Goal: Use online tool/utility: Utilize a website feature to perform a specific function

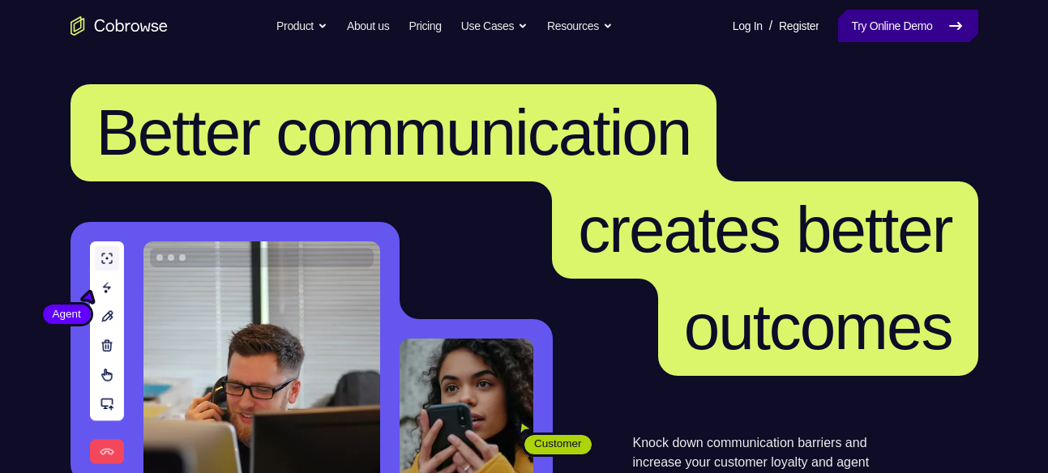
click at [884, 15] on link "Try Online Demo" at bounding box center [907, 26] width 139 height 32
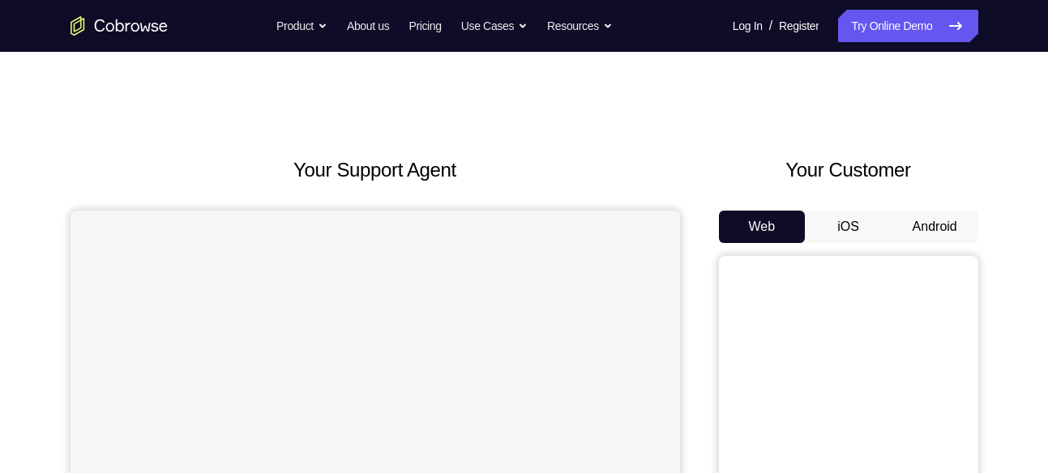
click at [944, 221] on button "Android" at bounding box center [935, 227] width 87 height 32
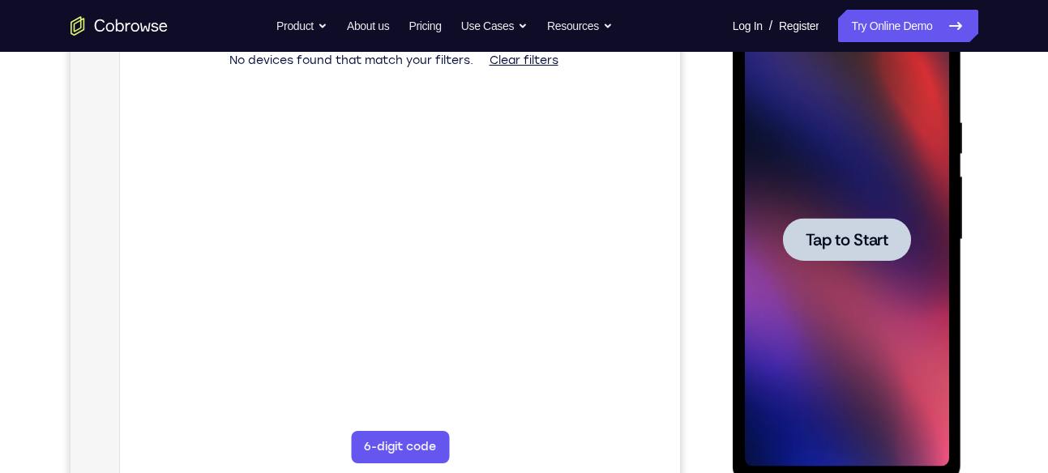
click at [824, 242] on span "Tap to Start" at bounding box center [847, 240] width 83 height 16
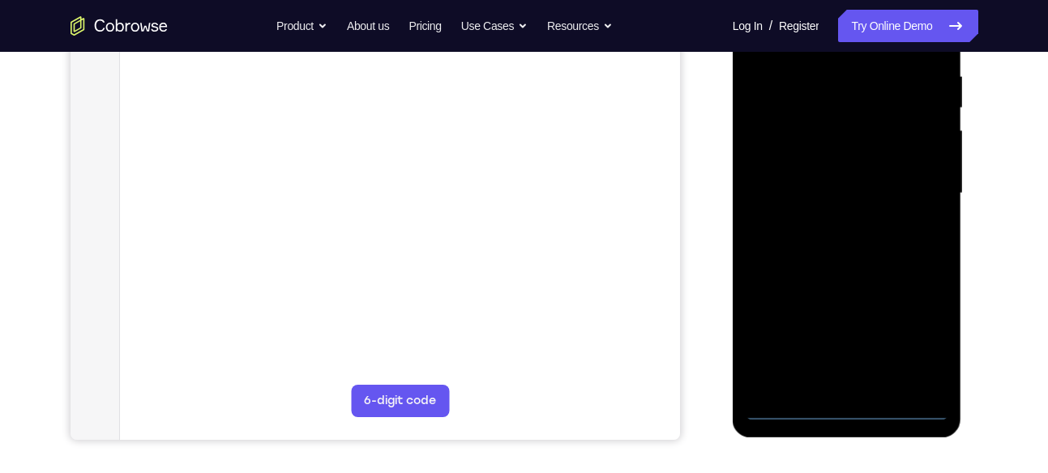
scroll to position [323, 0]
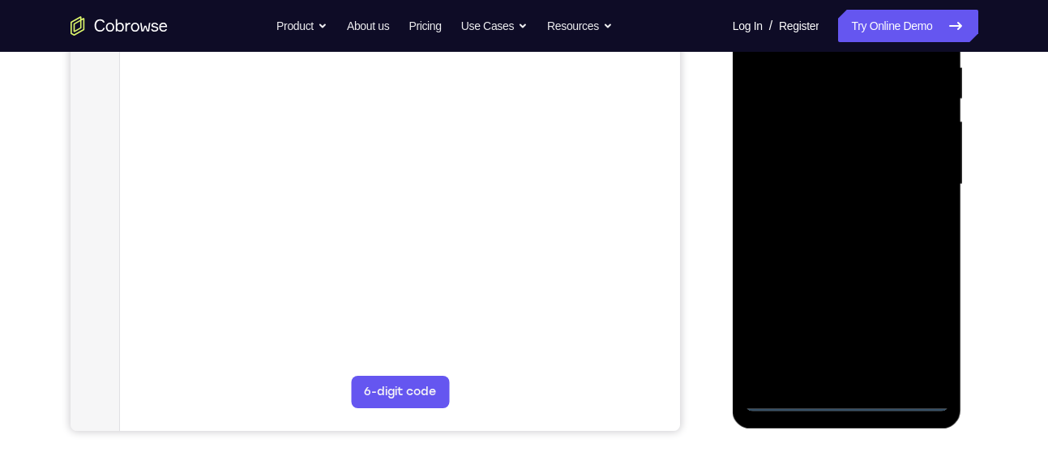
click at [847, 395] on div at bounding box center [847, 185] width 204 height 454
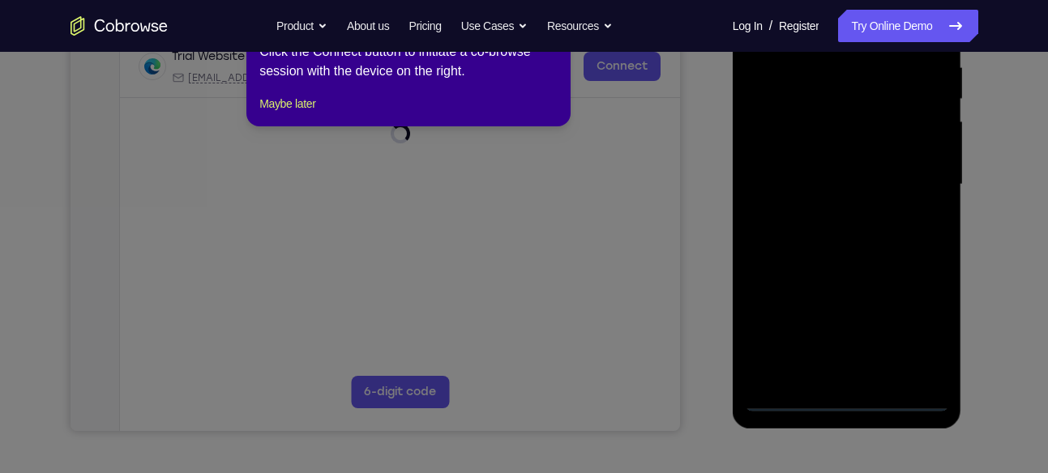
click at [916, 320] on icon at bounding box center [530, 231] width 1060 height 484
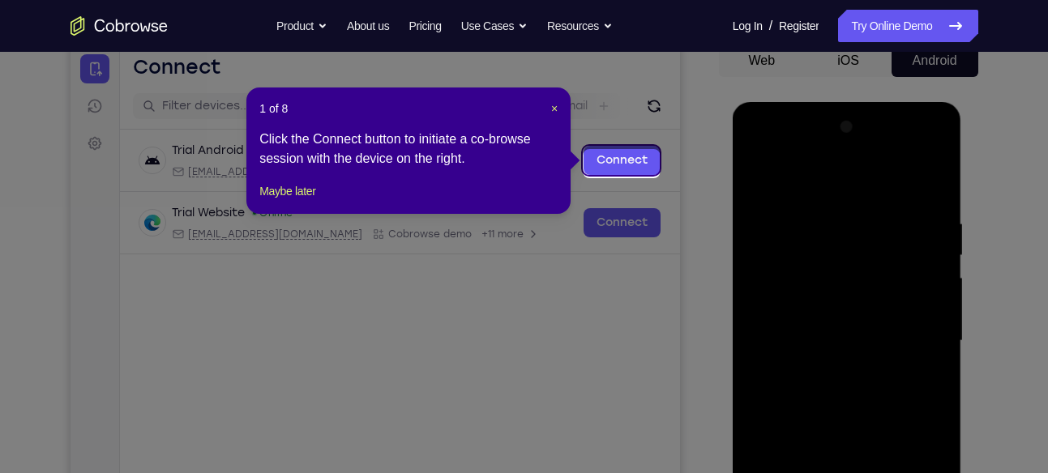
scroll to position [163, 0]
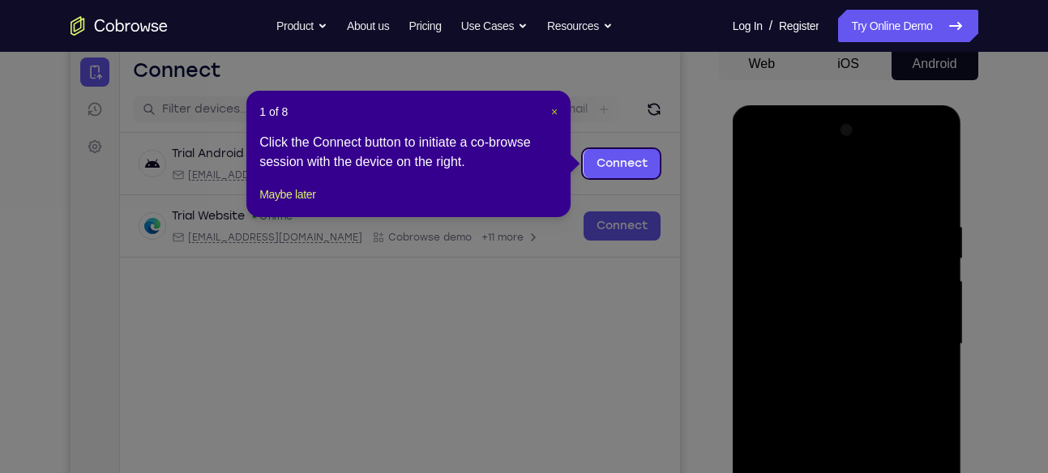
click at [553, 112] on span "×" at bounding box center [554, 111] width 6 height 13
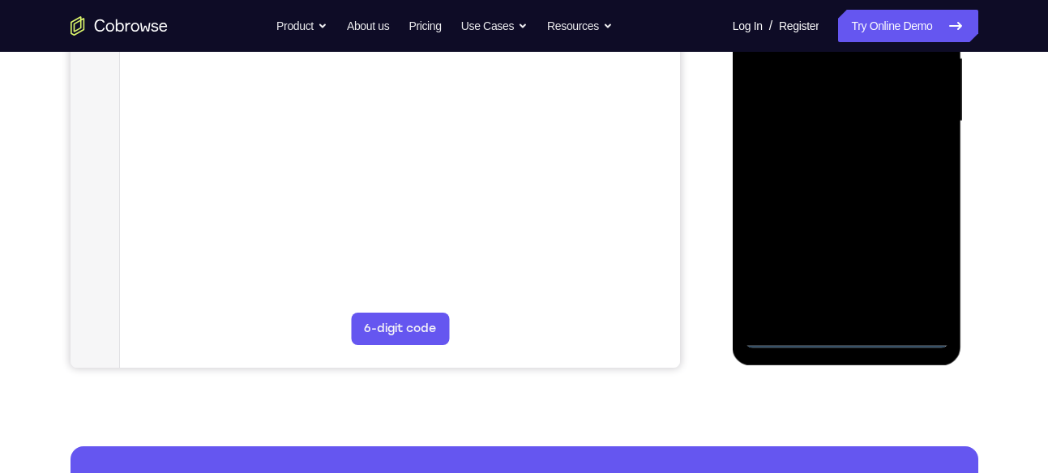
scroll to position [400, 0]
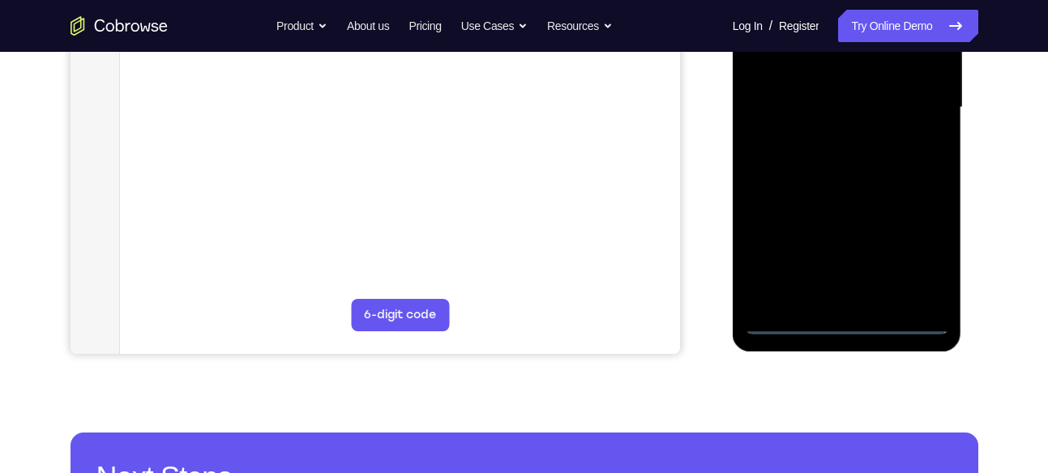
click at [914, 257] on div at bounding box center [847, 108] width 204 height 454
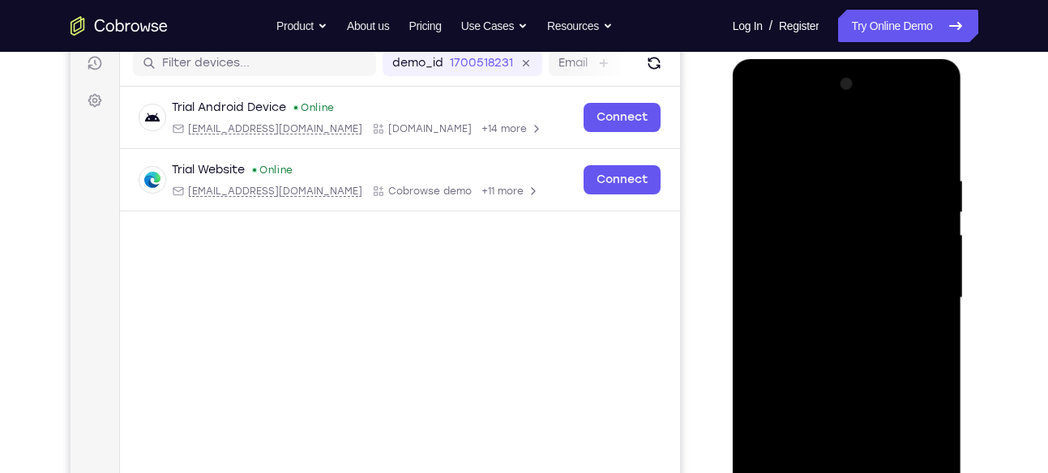
scroll to position [208, 0]
click at [787, 140] on div at bounding box center [847, 299] width 204 height 454
click at [910, 292] on div at bounding box center [847, 299] width 204 height 454
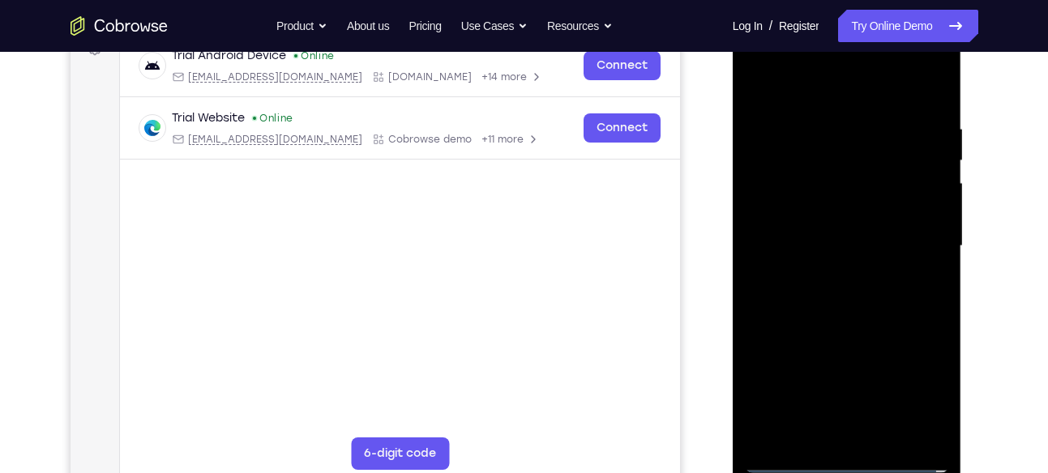
scroll to position [272, 0]
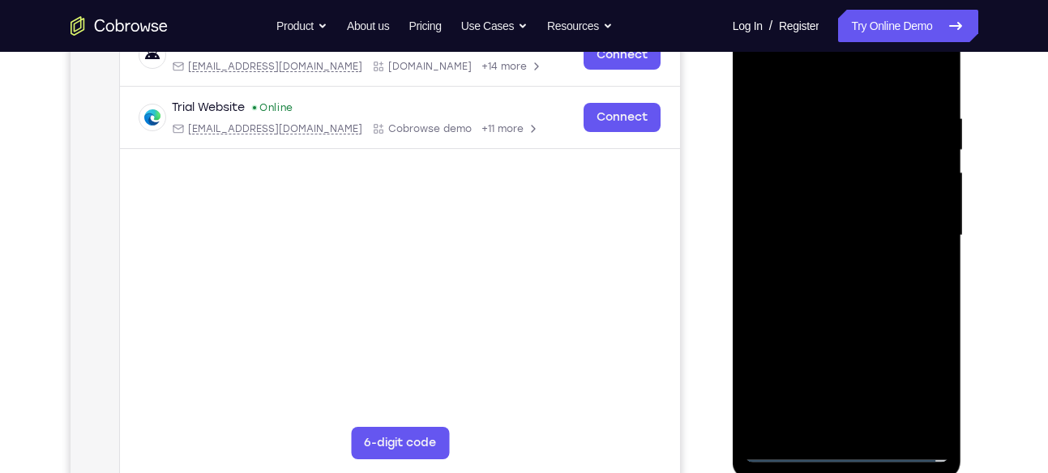
click at [834, 264] on div at bounding box center [847, 236] width 204 height 454
click at [859, 315] on div at bounding box center [847, 236] width 204 height 454
click at [832, 221] on div at bounding box center [847, 236] width 204 height 454
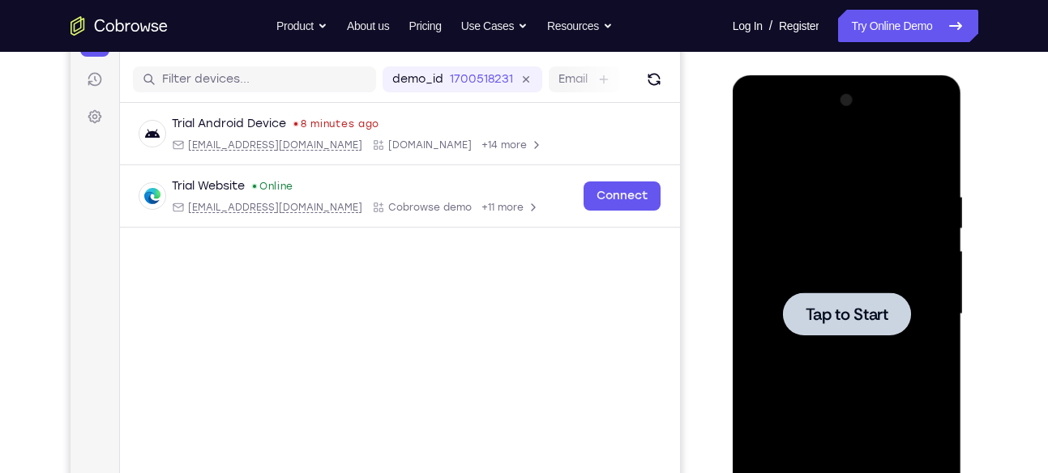
scroll to position [181, 0]
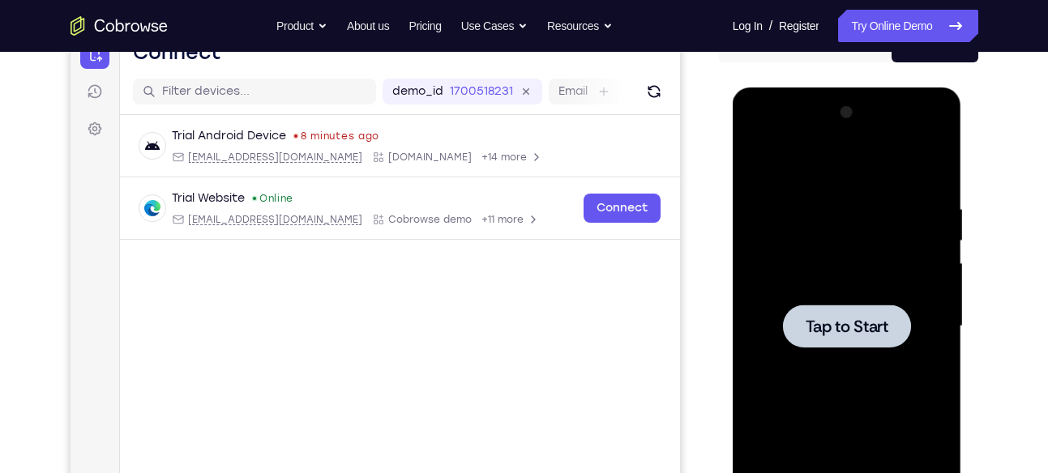
click at [809, 311] on div at bounding box center [847, 326] width 128 height 43
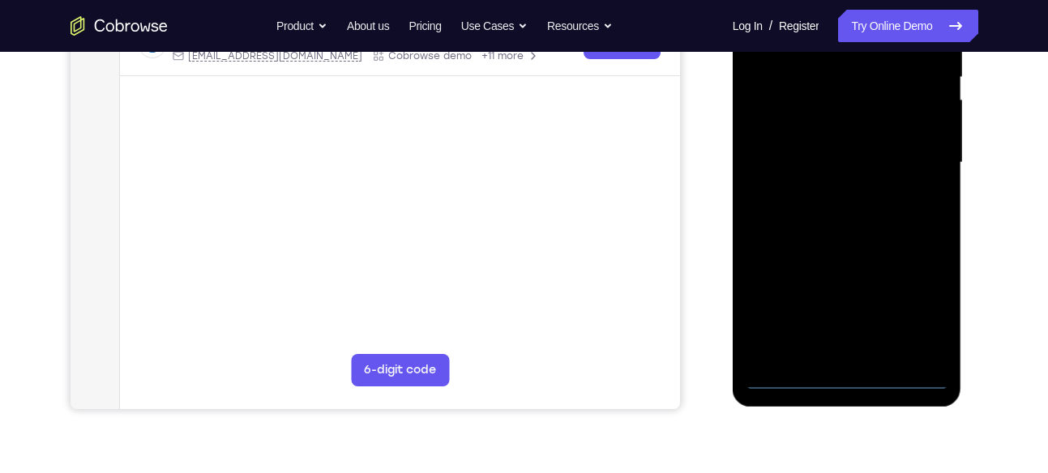
scroll to position [354, 0]
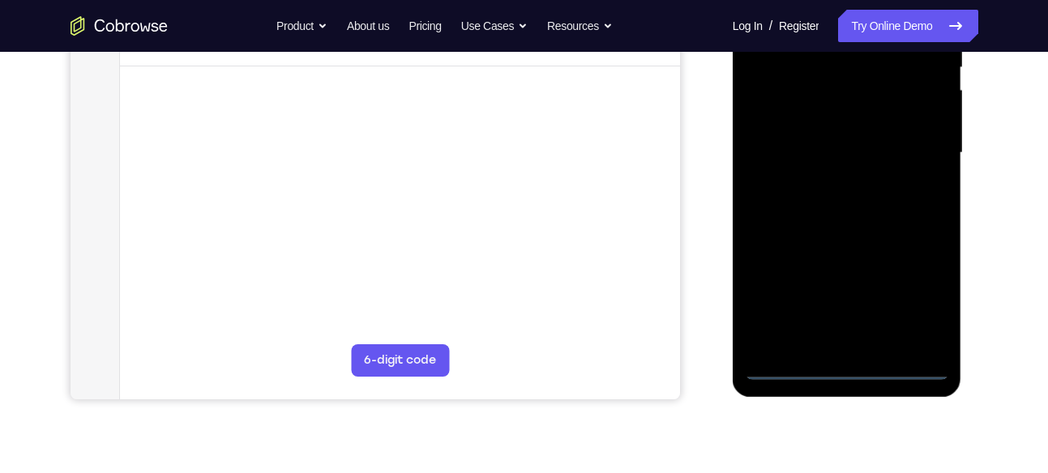
click at [844, 366] on div at bounding box center [847, 153] width 204 height 454
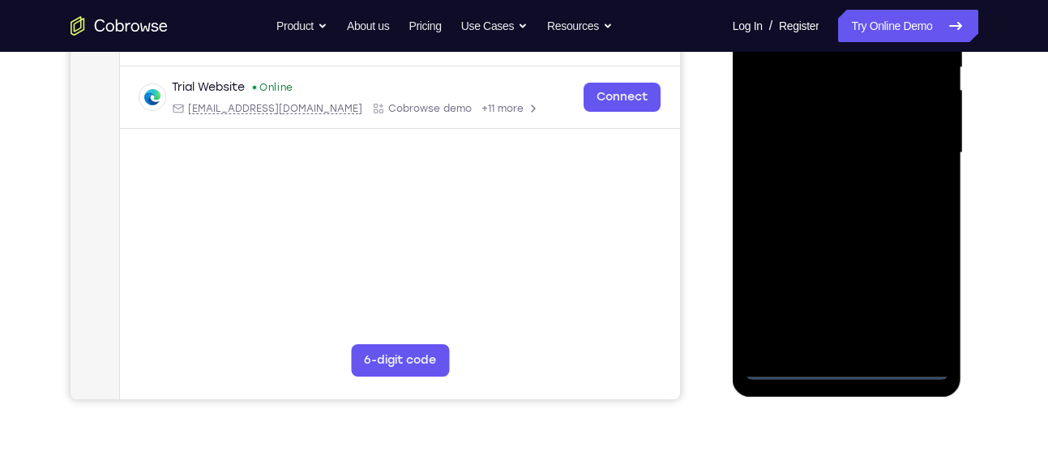
click at [920, 308] on div at bounding box center [847, 153] width 204 height 454
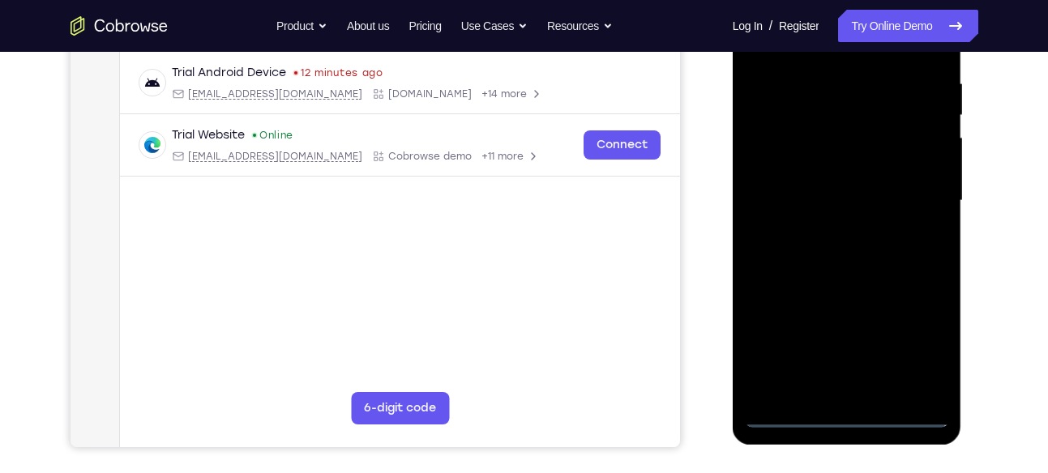
scroll to position [281, 0]
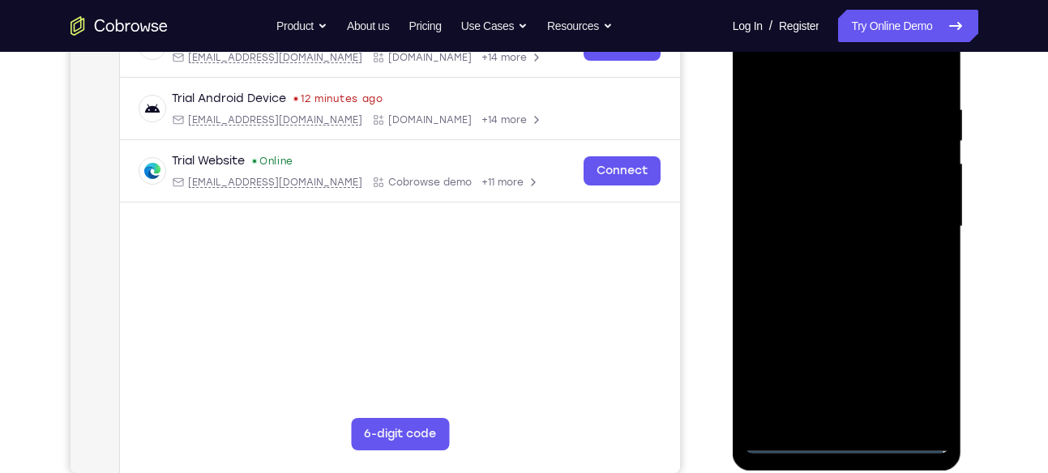
click at [794, 78] on div at bounding box center [847, 227] width 204 height 454
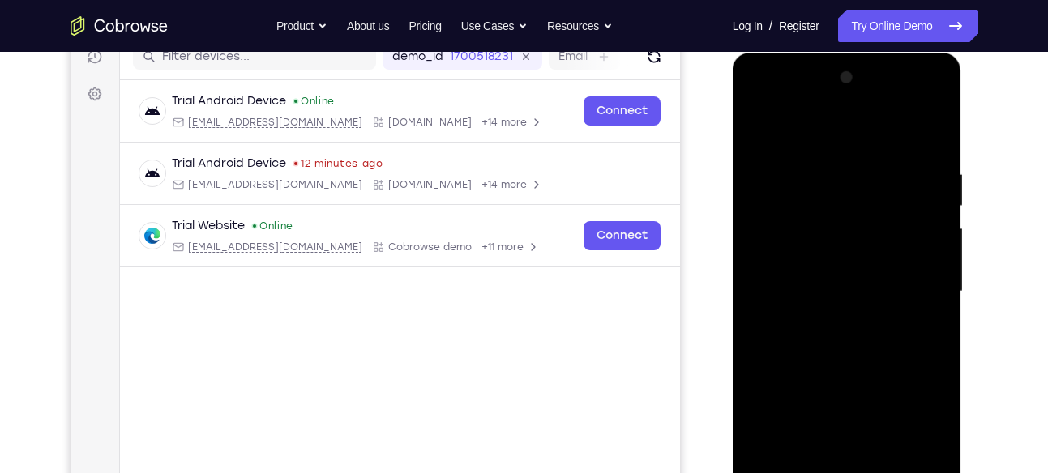
scroll to position [216, 0]
click at [765, 134] on div at bounding box center [847, 291] width 204 height 454
click at [915, 284] on div at bounding box center [847, 291] width 204 height 454
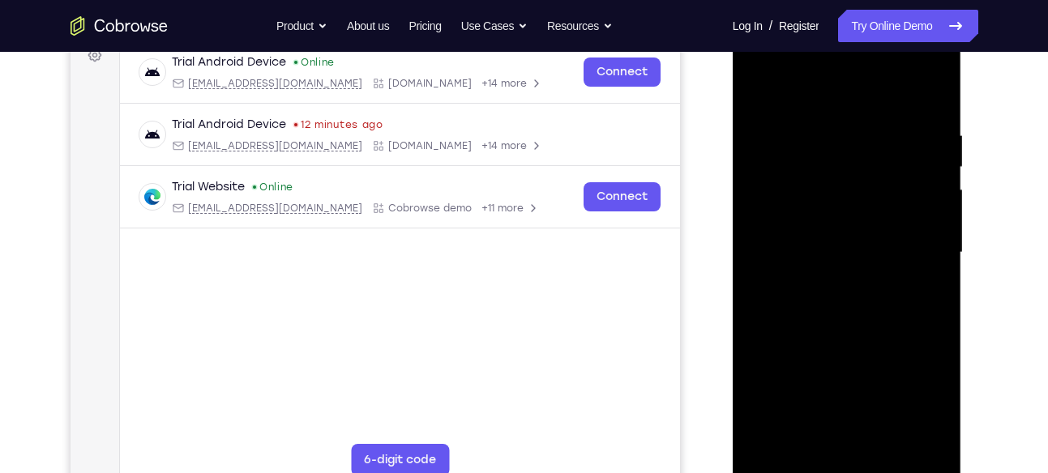
scroll to position [259, 0]
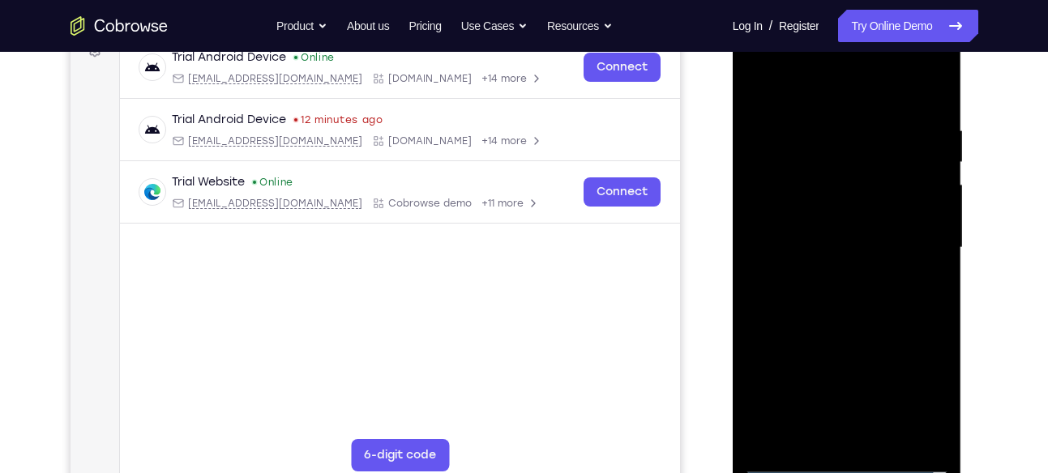
click at [833, 277] on div at bounding box center [847, 248] width 204 height 454
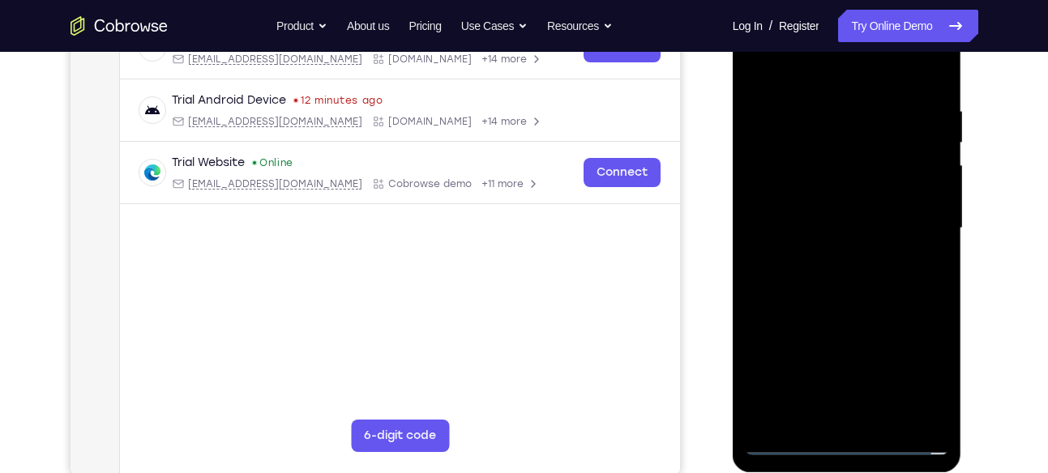
click at [861, 310] on div at bounding box center [847, 229] width 204 height 454
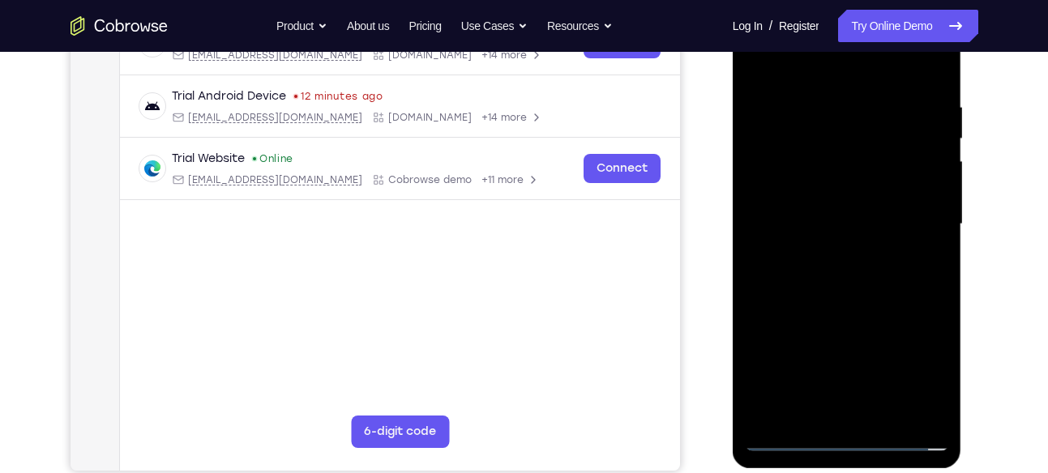
scroll to position [285, 0]
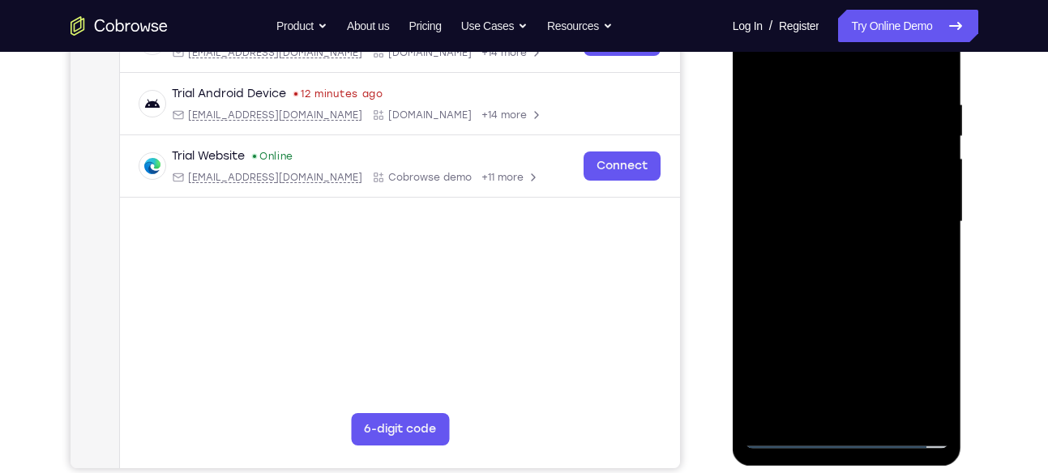
click at [797, 140] on div at bounding box center [847, 222] width 204 height 454
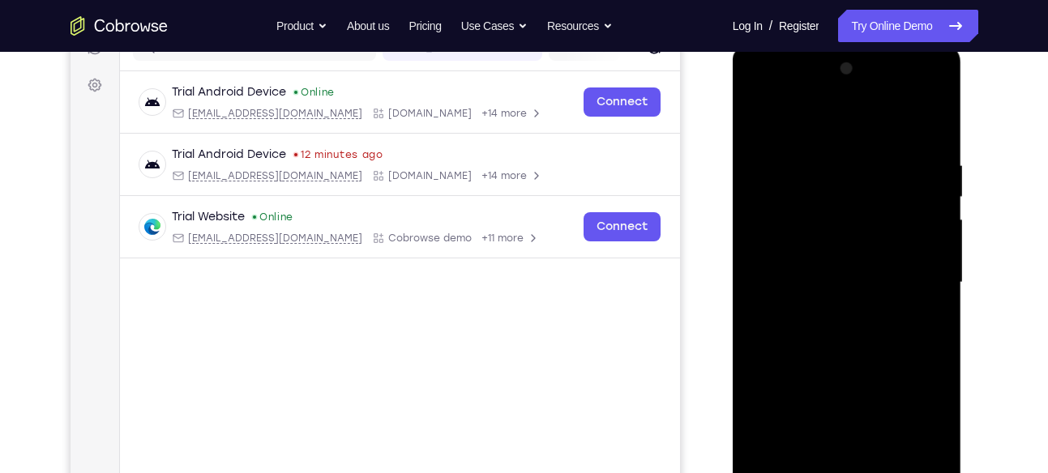
scroll to position [224, 0]
click at [752, 120] on div at bounding box center [847, 284] width 204 height 454
click at [833, 271] on div at bounding box center [847, 284] width 204 height 454
click at [806, 250] on div at bounding box center [847, 284] width 204 height 454
click at [865, 281] on div at bounding box center [847, 284] width 204 height 454
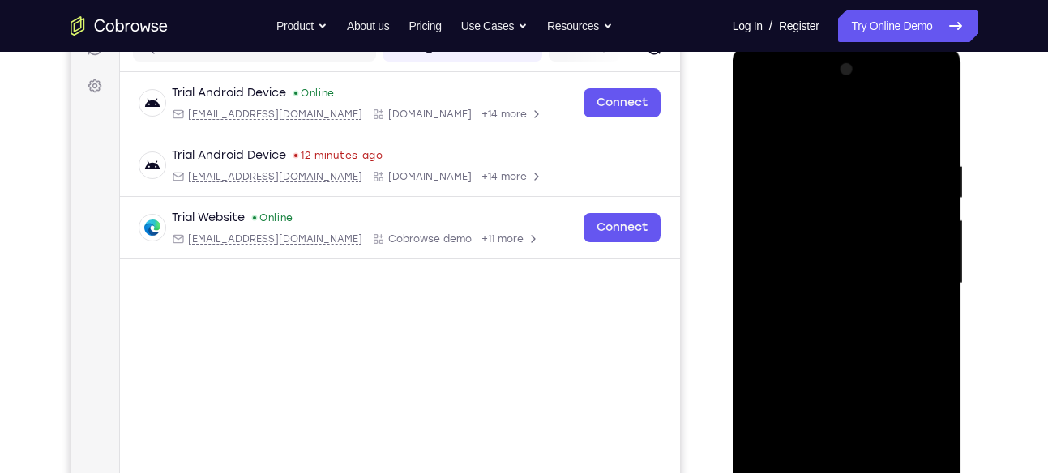
scroll to position [266, 0]
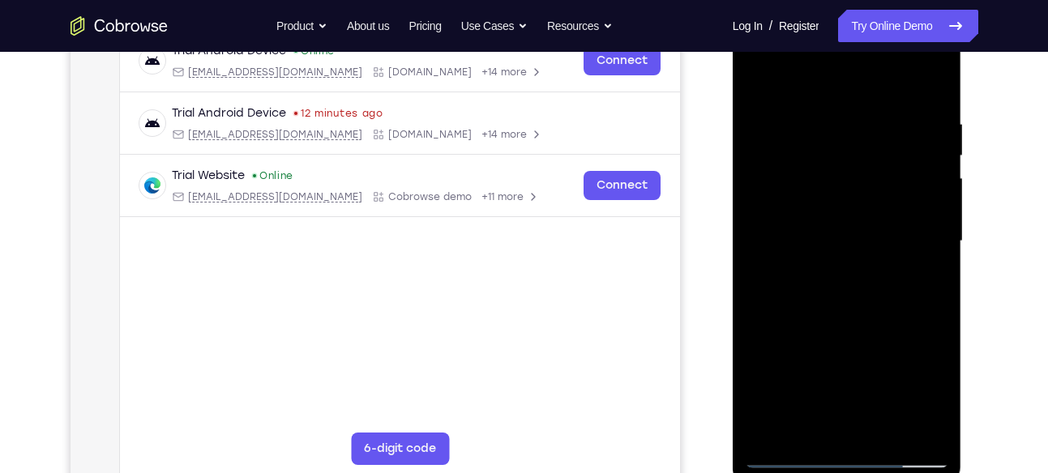
click at [848, 294] on div at bounding box center [847, 242] width 204 height 454
click at [848, 289] on div at bounding box center [847, 242] width 204 height 454
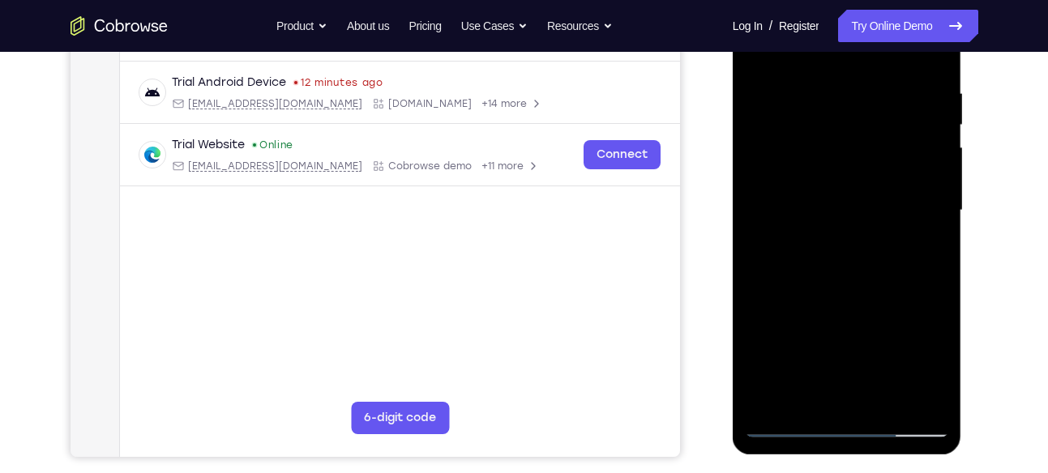
scroll to position [293, 0]
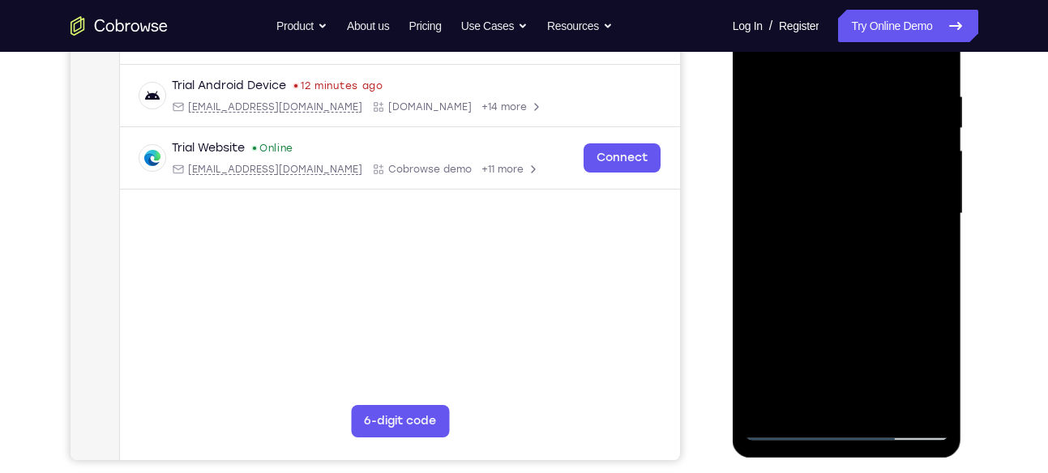
click at [840, 258] on div at bounding box center [847, 214] width 204 height 454
click at [856, 299] on div at bounding box center [847, 214] width 204 height 454
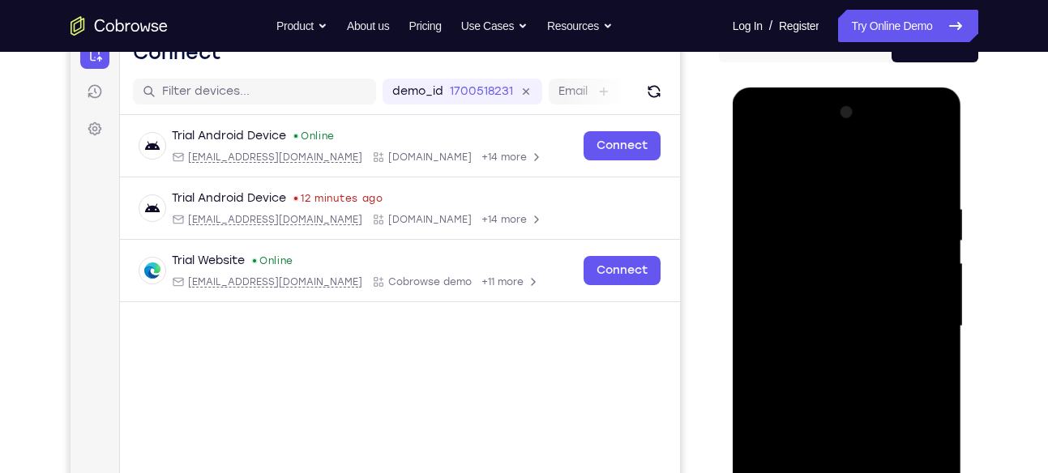
scroll to position [177, 0]
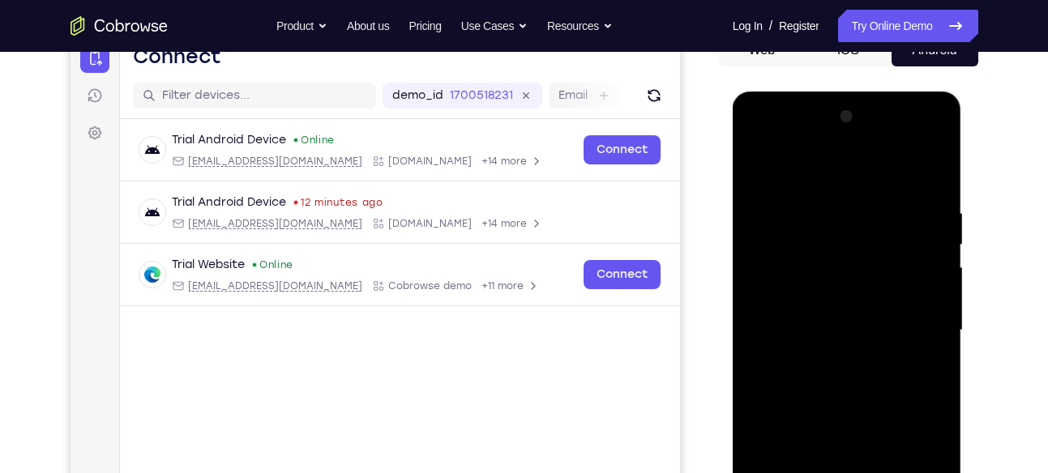
click at [835, 255] on div at bounding box center [847, 331] width 204 height 454
click at [929, 247] on div at bounding box center [847, 331] width 204 height 454
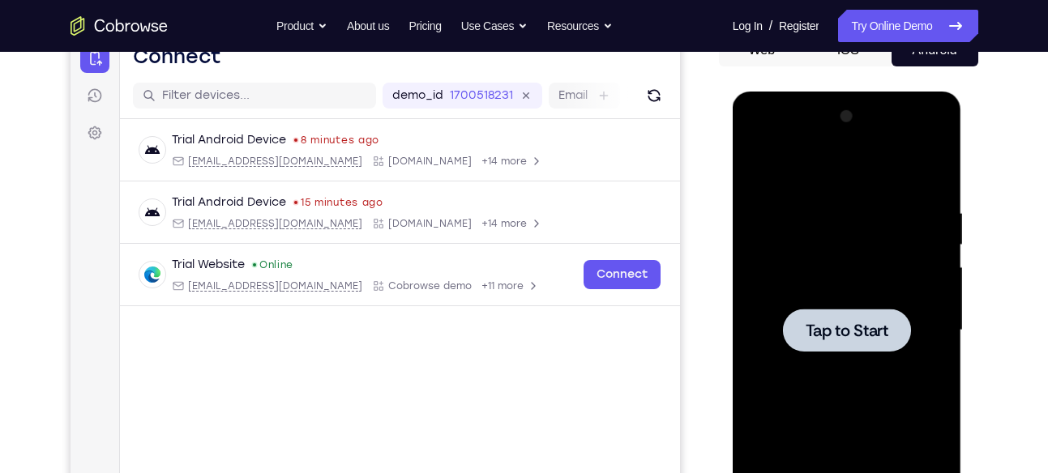
click at [830, 353] on div at bounding box center [847, 331] width 204 height 454
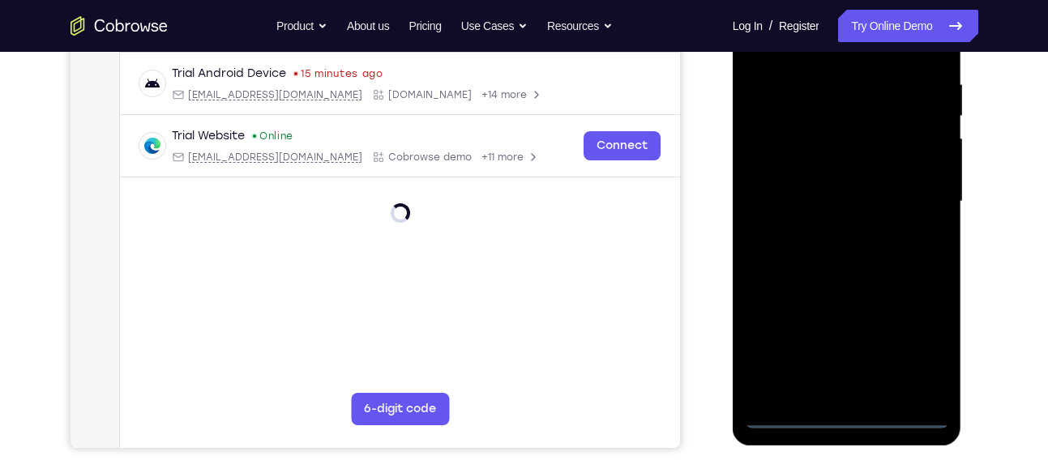
scroll to position [306, 0]
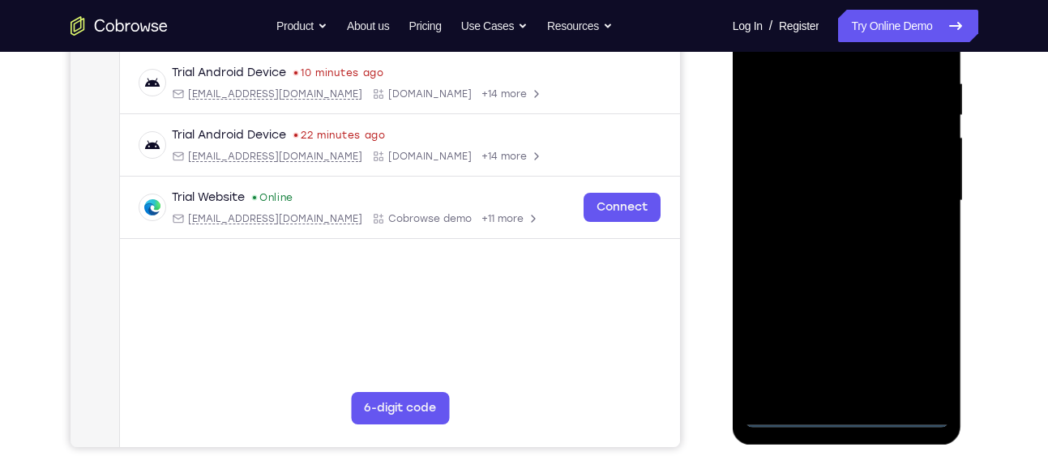
click at [854, 416] on div at bounding box center [847, 201] width 204 height 454
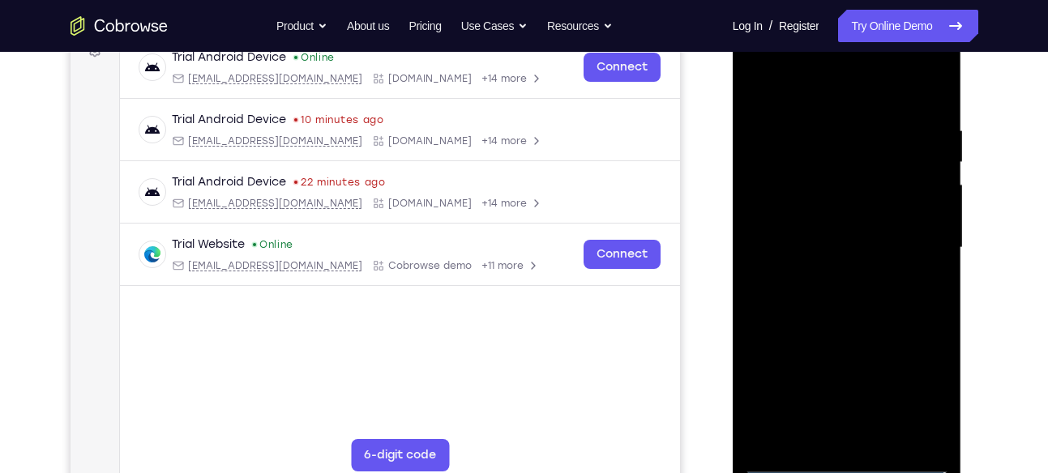
click at [906, 388] on div at bounding box center [847, 248] width 204 height 454
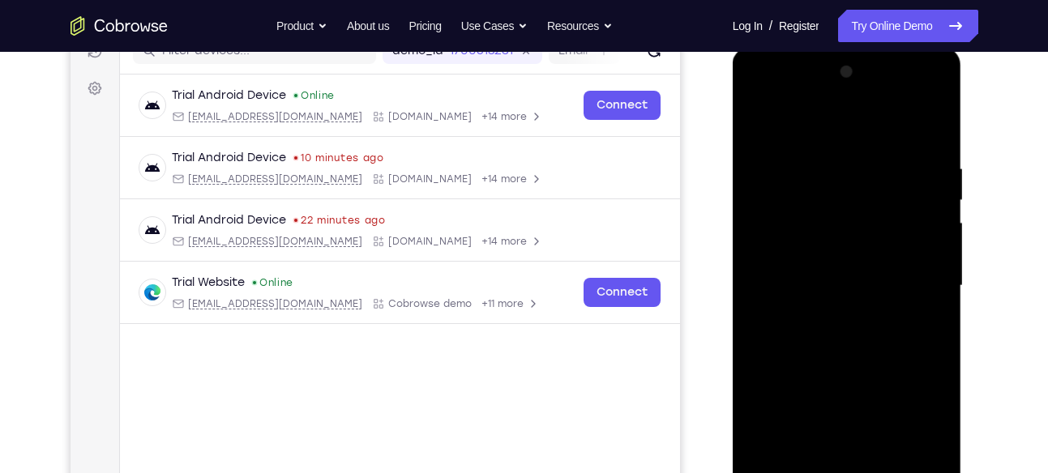
scroll to position [225, 0]
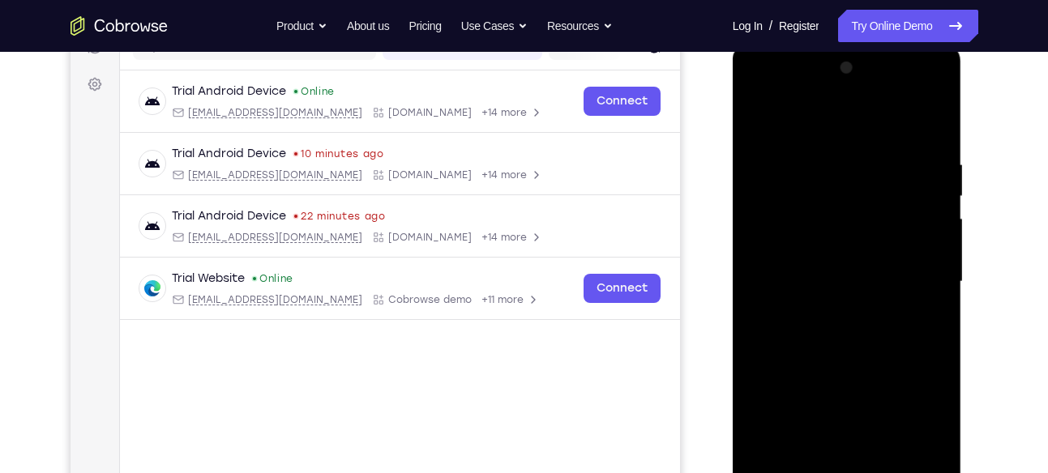
click at [800, 124] on div at bounding box center [847, 282] width 204 height 454
click at [915, 276] on div at bounding box center [847, 282] width 204 height 454
click at [829, 313] on div at bounding box center [847, 282] width 204 height 454
click at [850, 359] on div at bounding box center [847, 282] width 204 height 454
click at [826, 205] on div at bounding box center [847, 282] width 204 height 454
